Goal: Obtain resource: Download file/media

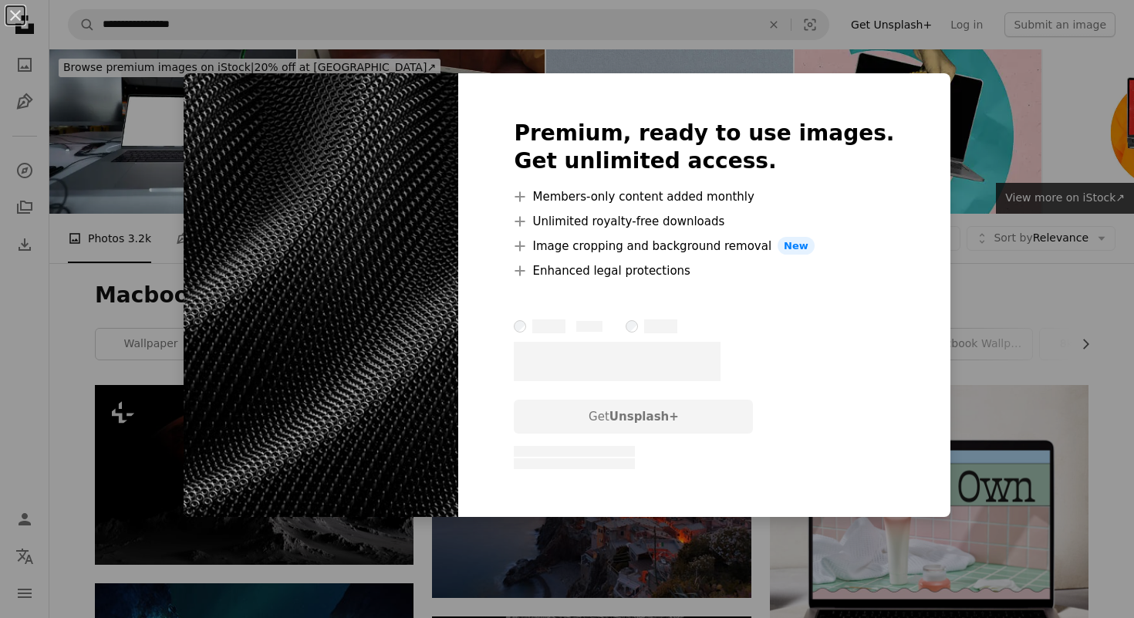
scroll to position [377, 0]
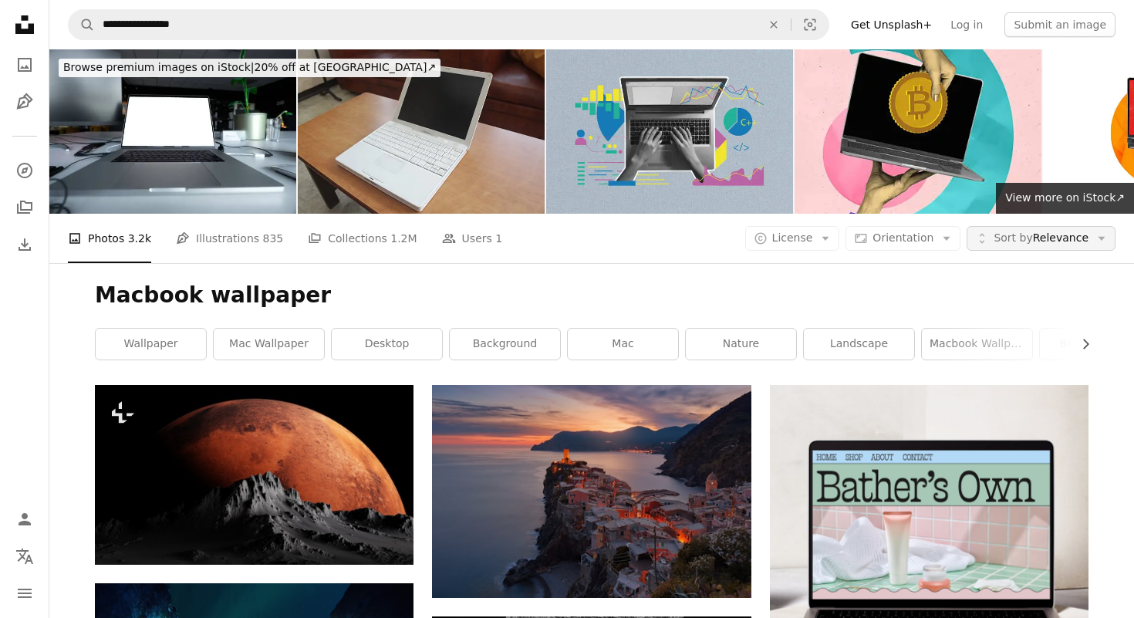
click at [1061, 226] on button "Unfold Sort by Relevance Arrow down" at bounding box center [1041, 238] width 149 height 25
click at [934, 232] on span "Orientation" at bounding box center [903, 238] width 61 height 12
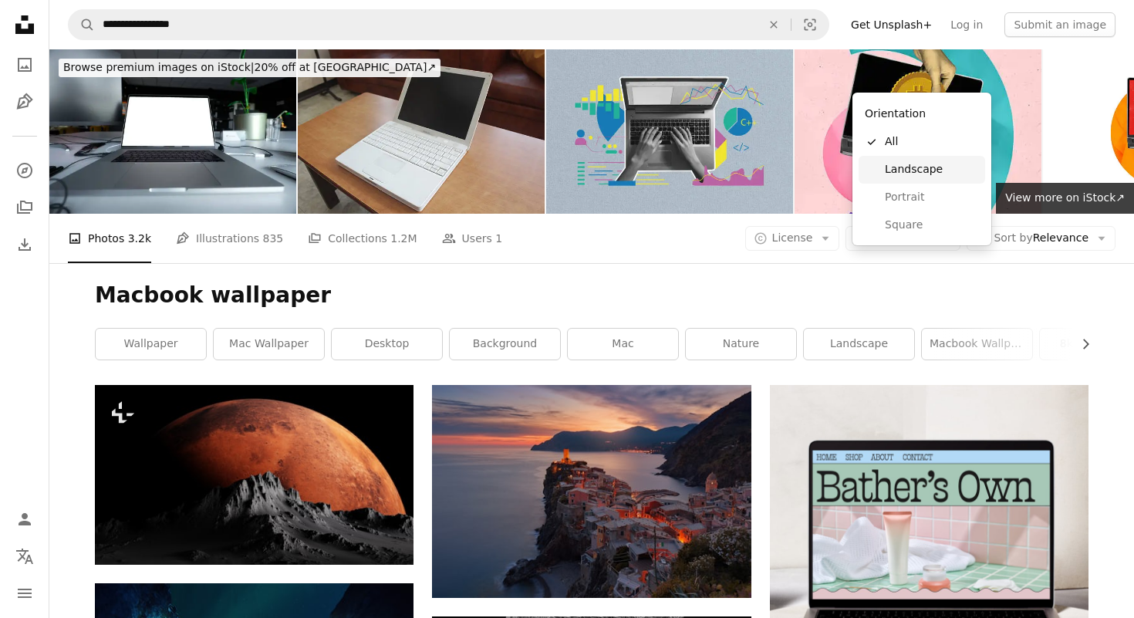
click at [943, 174] on span "Landscape" at bounding box center [932, 169] width 94 height 15
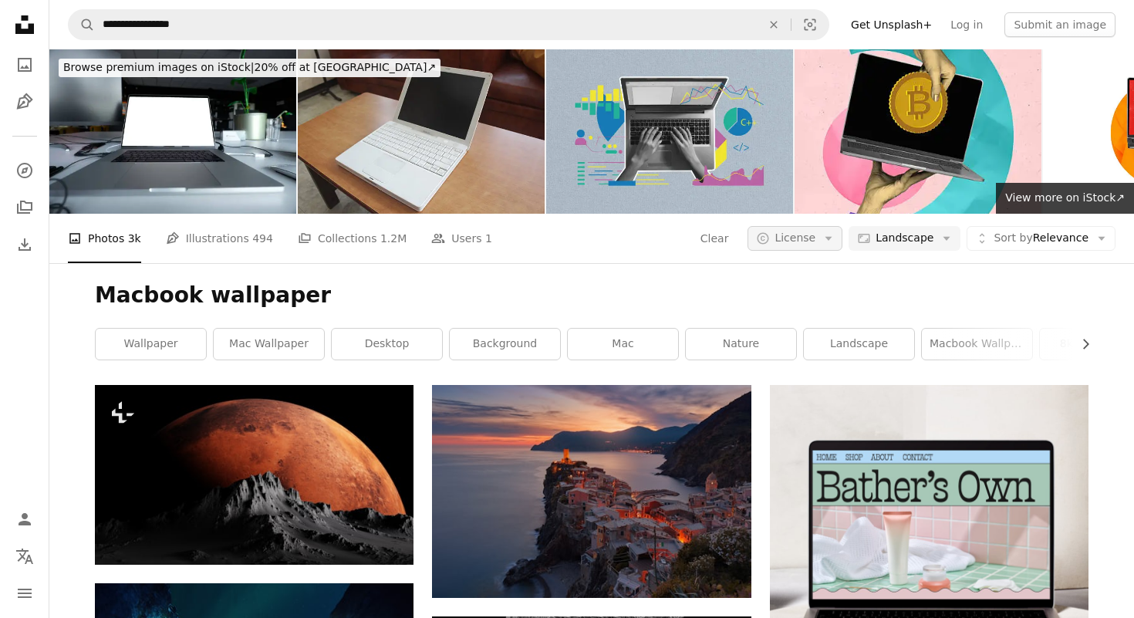
click at [822, 226] on button "A copyright icon © License Arrow down" at bounding box center [795, 238] width 95 height 25
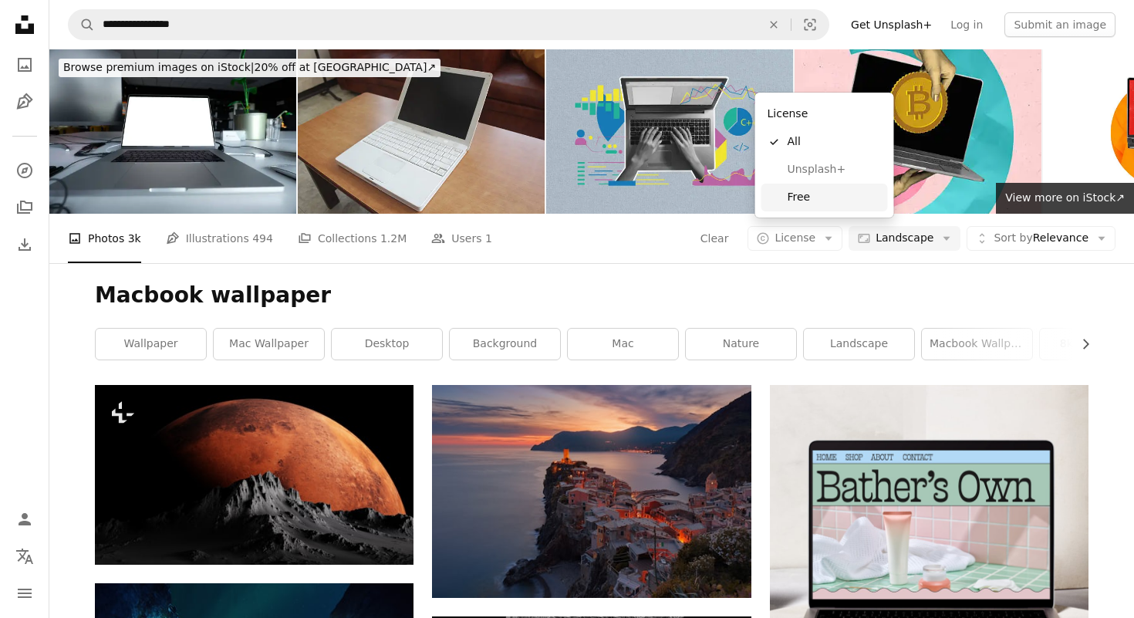
click at [847, 190] on span "Free" at bounding box center [835, 197] width 94 height 15
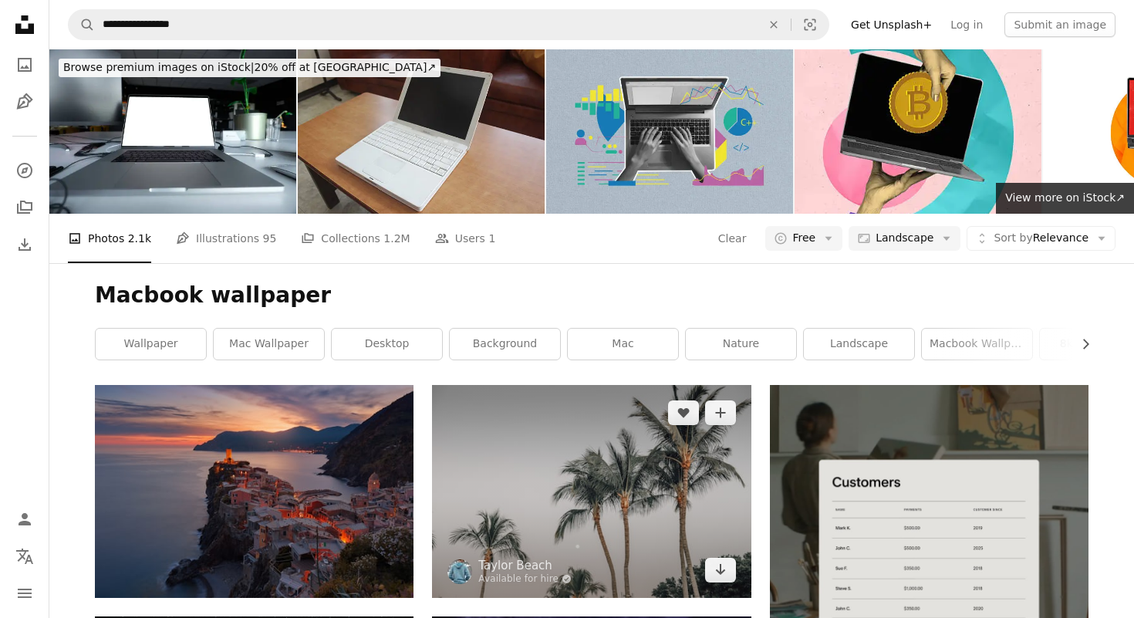
scroll to position [235, 0]
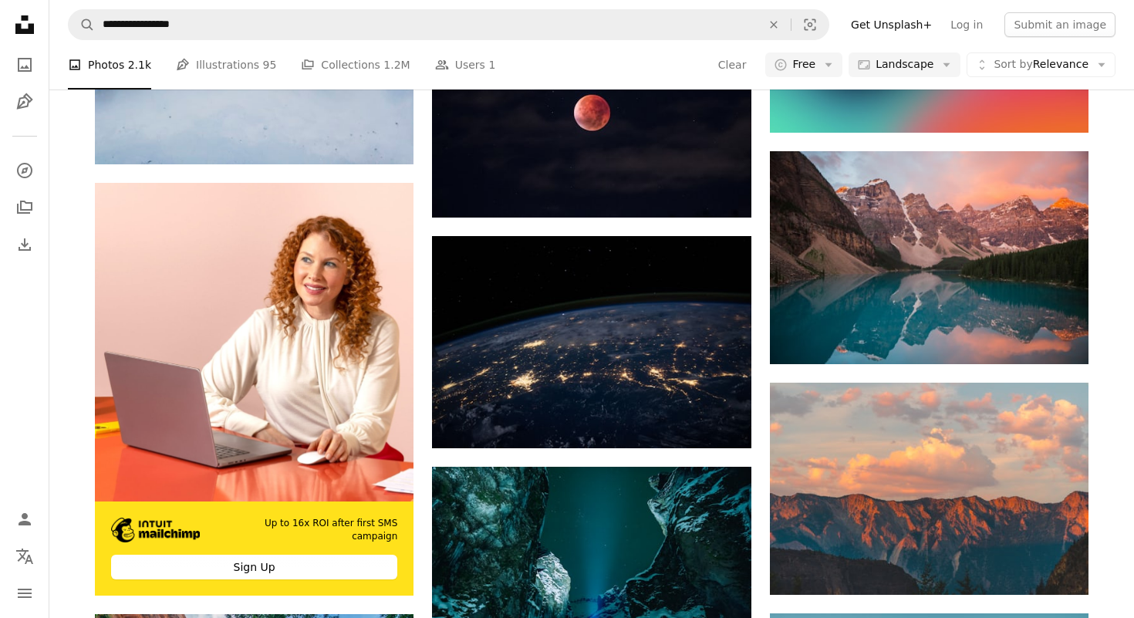
scroll to position [2968, 0]
